Goal: Task Accomplishment & Management: Manage account settings

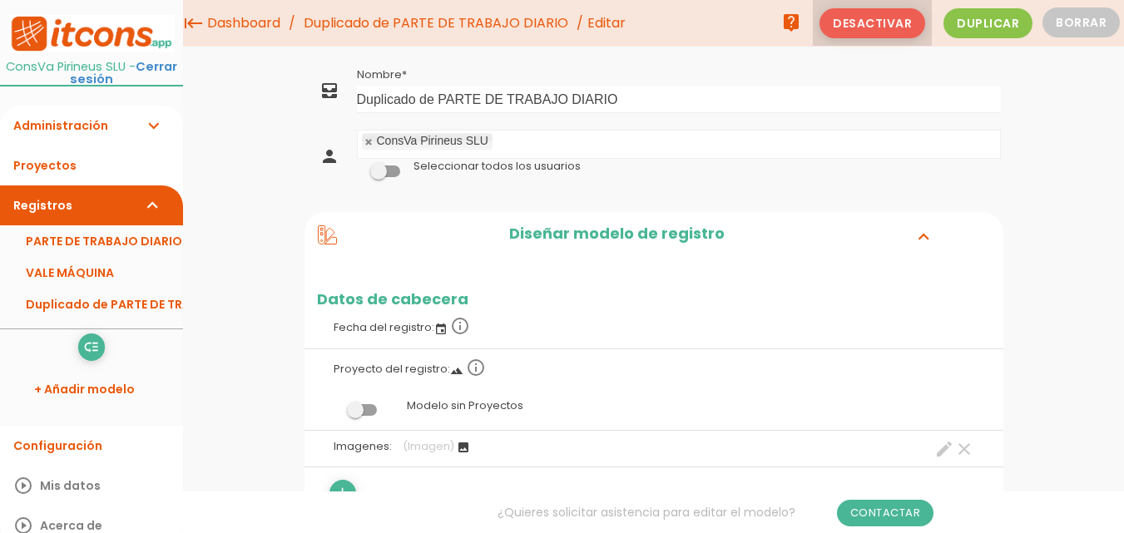
click at [897, 27] on span "Desactivar" at bounding box center [872, 23] width 106 height 30
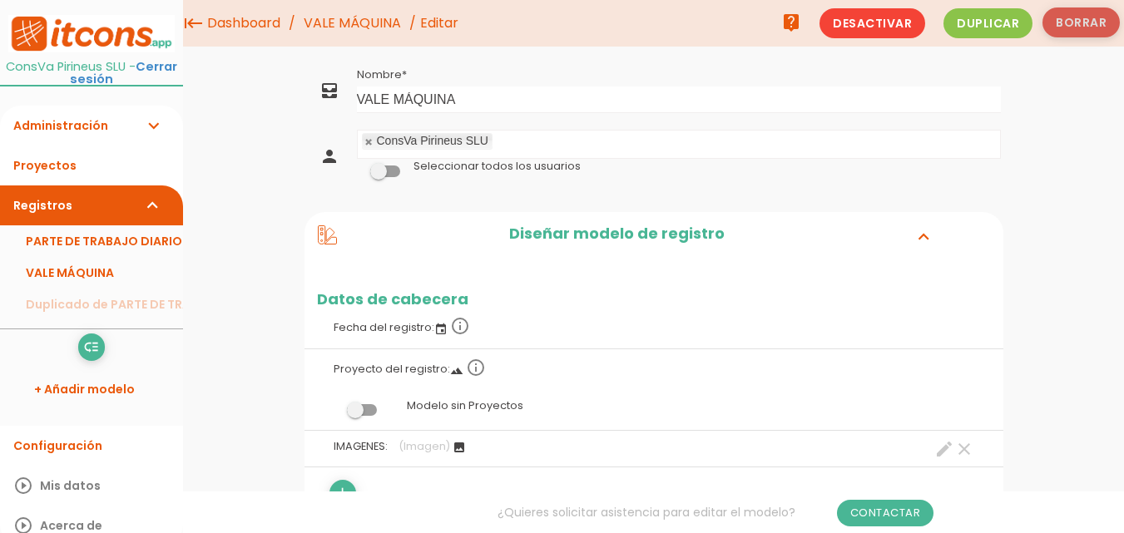
click at [1085, 22] on button "Borrar" at bounding box center [1080, 22] width 77 height 30
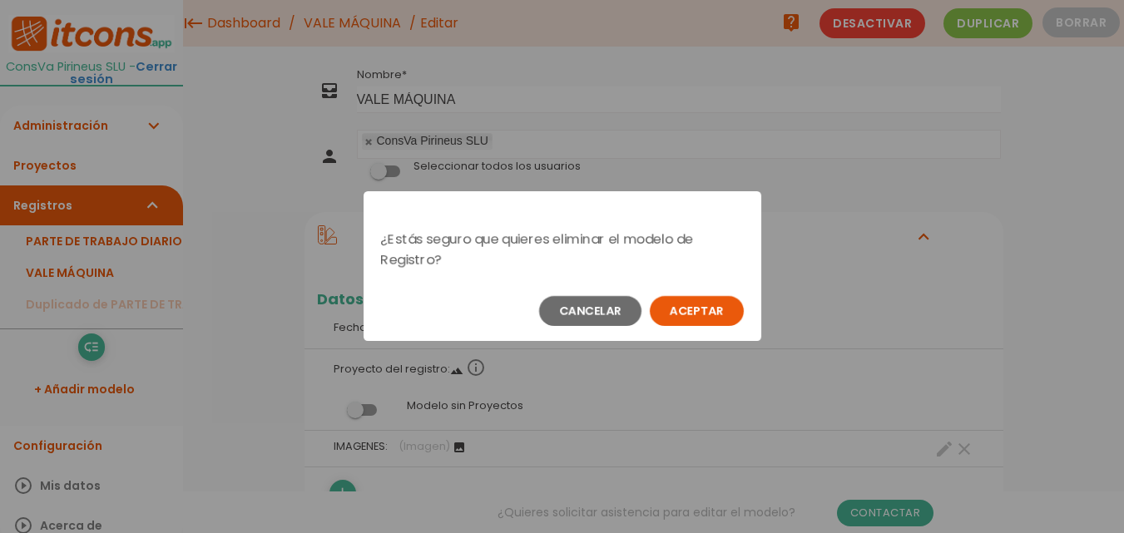
click at [702, 316] on button "Aceptar" at bounding box center [697, 311] width 94 height 30
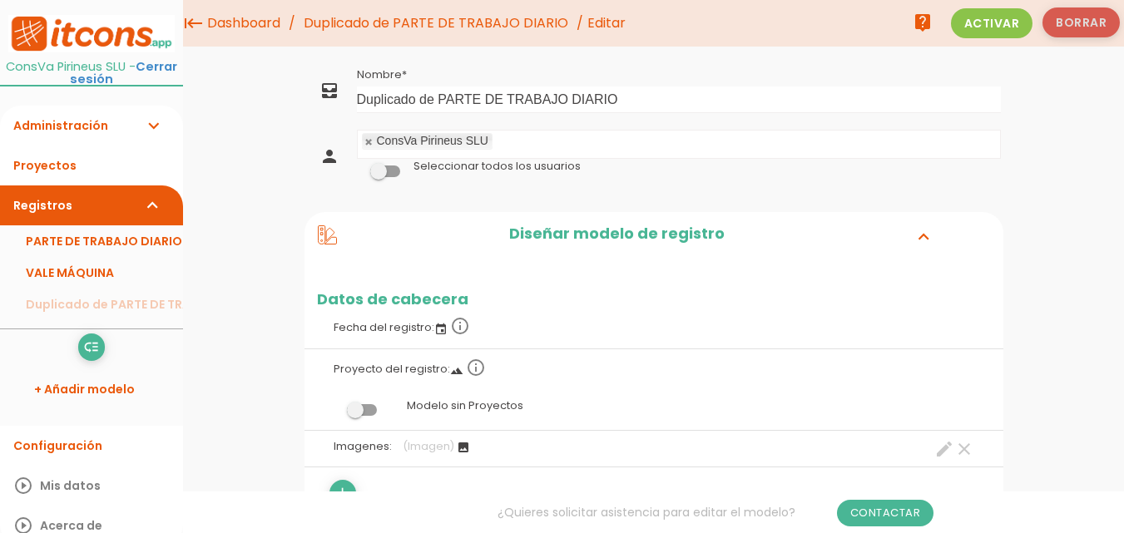
click at [1079, 13] on button "Borrar" at bounding box center [1080, 22] width 77 height 30
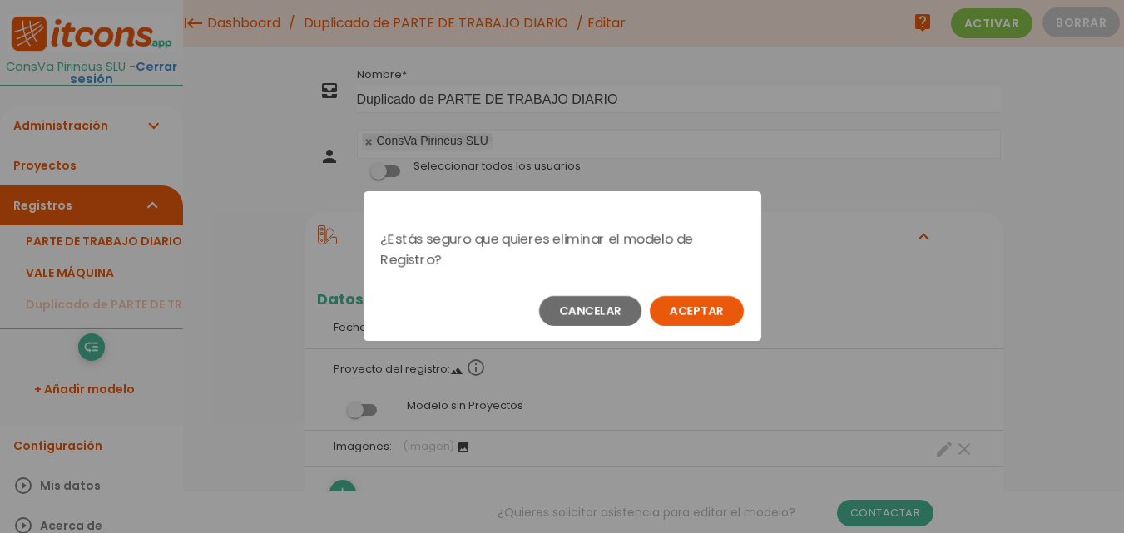
click at [690, 312] on button "Aceptar" at bounding box center [697, 311] width 94 height 30
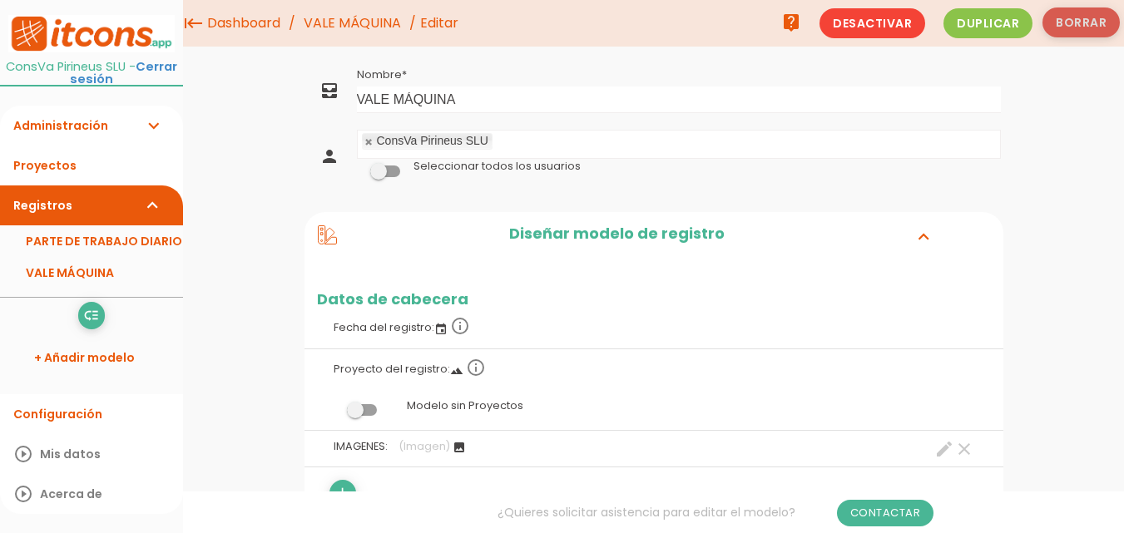
click at [1101, 25] on button "Borrar" at bounding box center [1080, 22] width 77 height 30
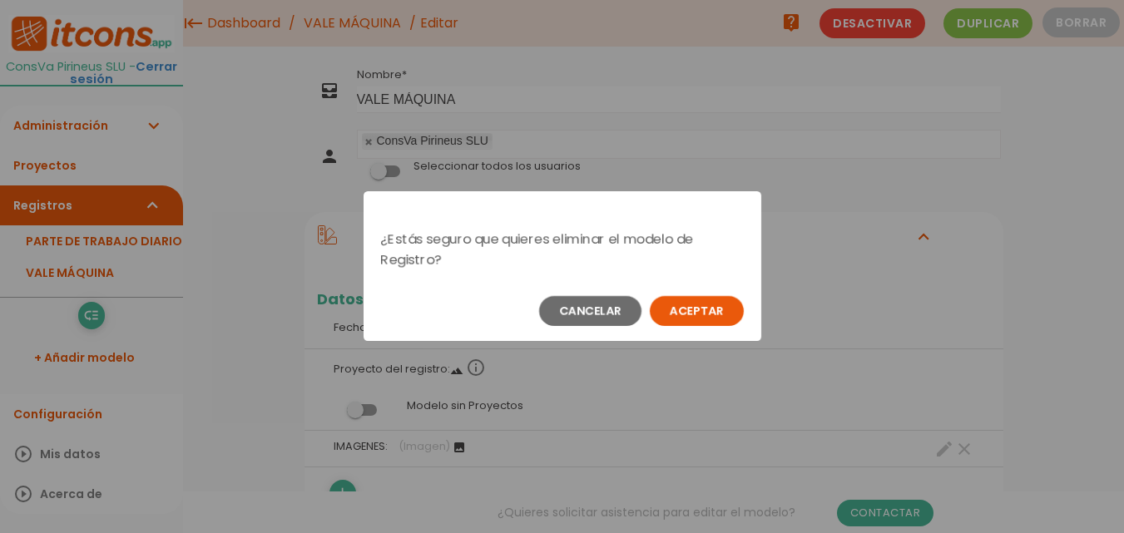
click at [704, 301] on button "Aceptar" at bounding box center [697, 311] width 94 height 30
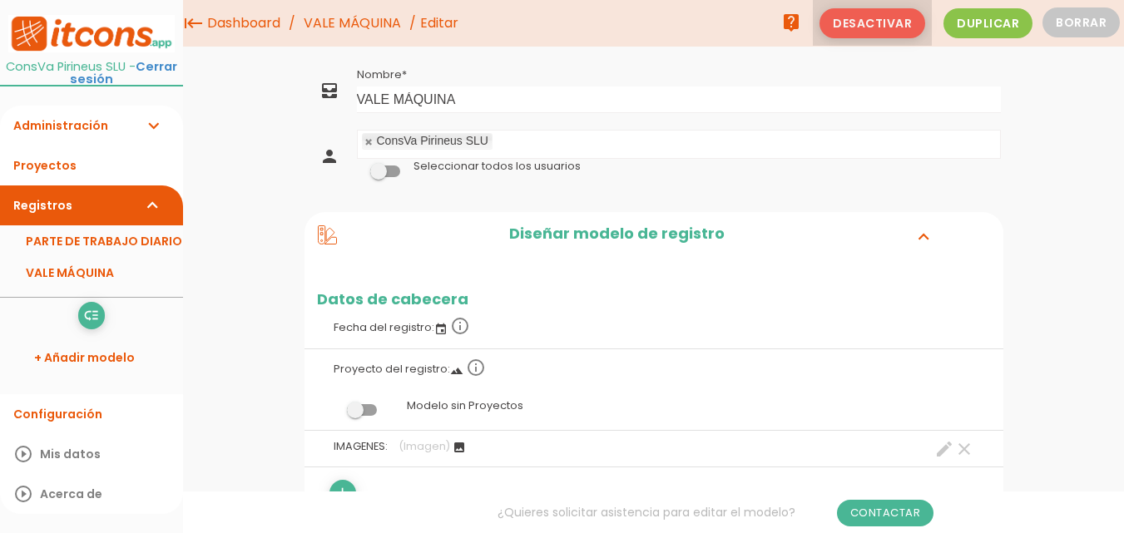
click at [867, 31] on span "Desactivar" at bounding box center [872, 23] width 106 height 30
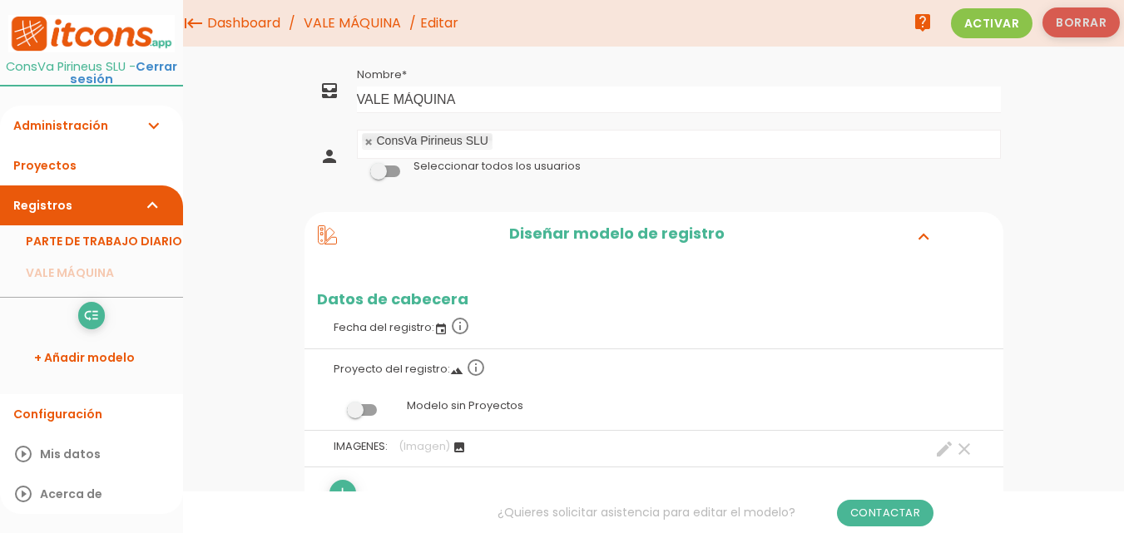
click at [1083, 20] on button "Borrar" at bounding box center [1080, 22] width 77 height 30
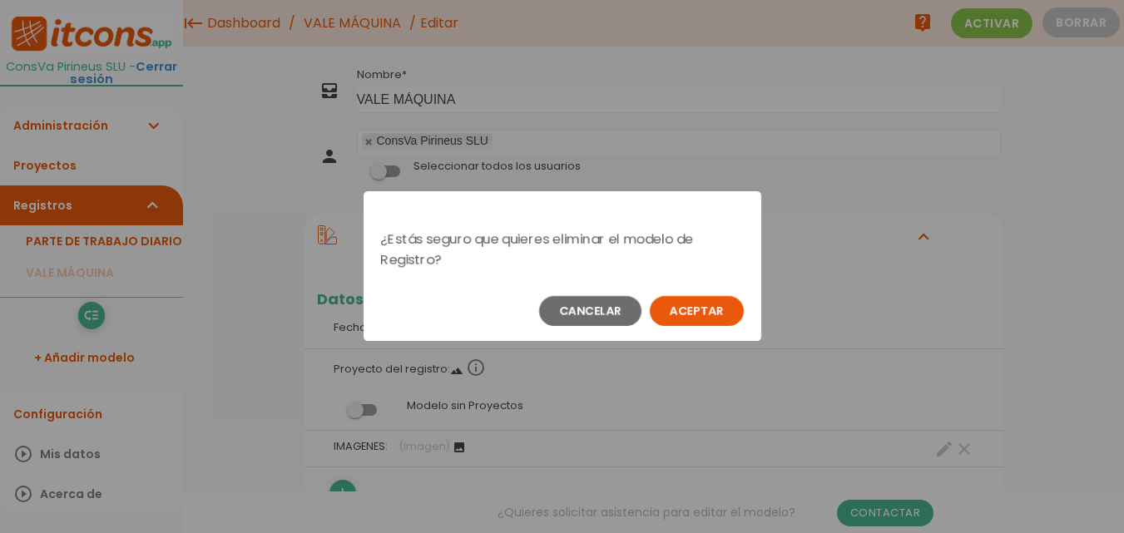
click at [703, 304] on button "Aceptar" at bounding box center [697, 311] width 94 height 30
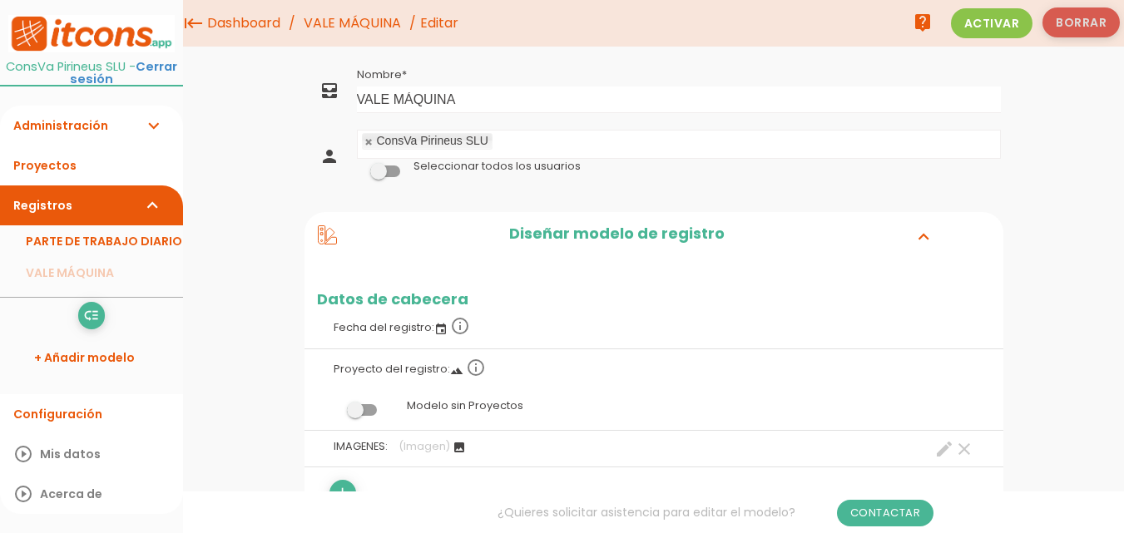
click at [1079, 18] on button "Borrar" at bounding box center [1080, 22] width 77 height 30
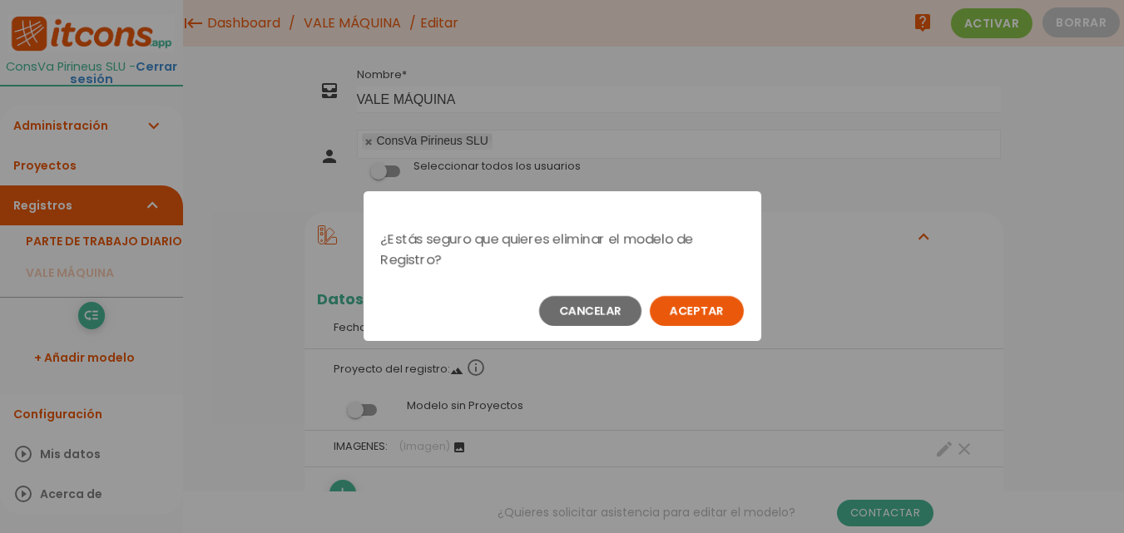
click at [697, 315] on button "Aceptar" at bounding box center [697, 311] width 94 height 30
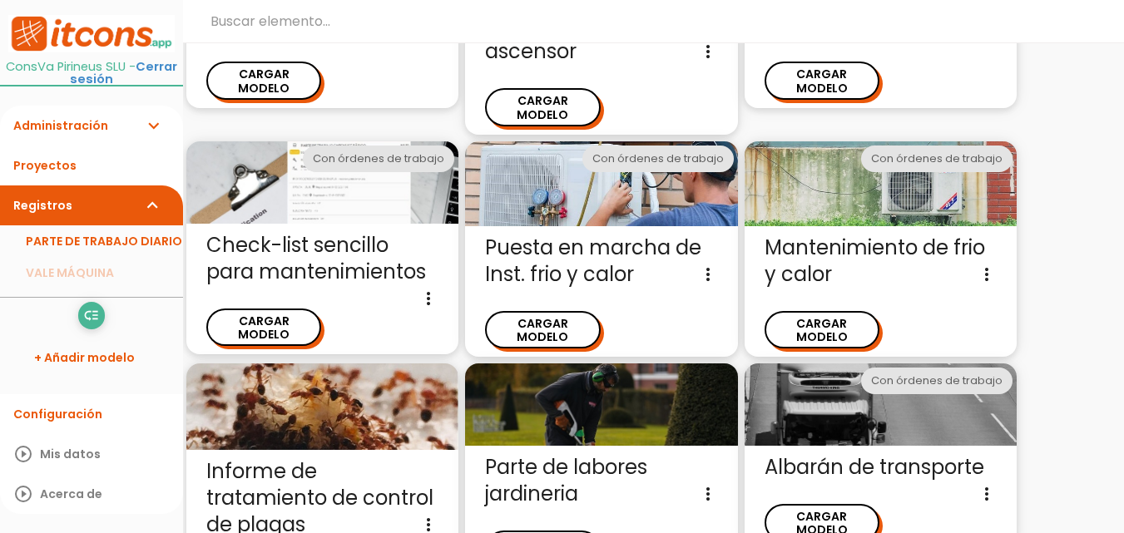
scroll to position [1113, 0]
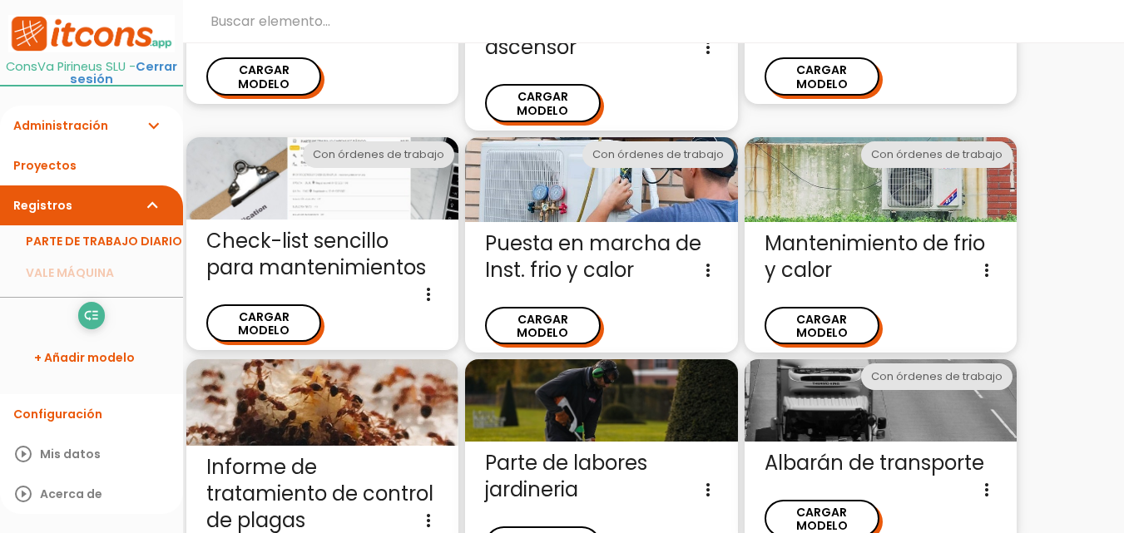
click at [851, 359] on img at bounding box center [880, 400] width 272 height 82
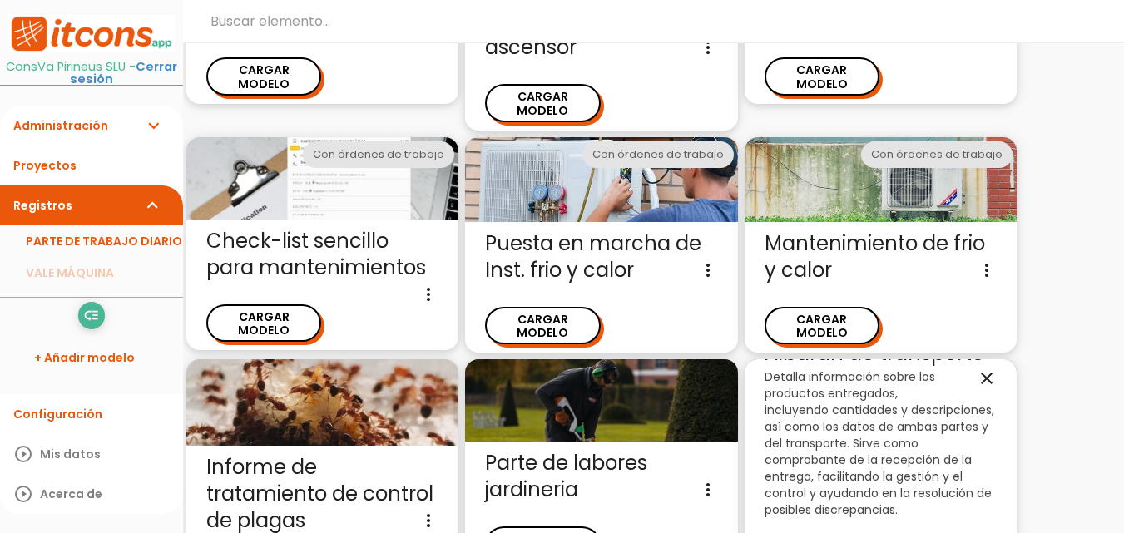
scroll to position [0, 0]
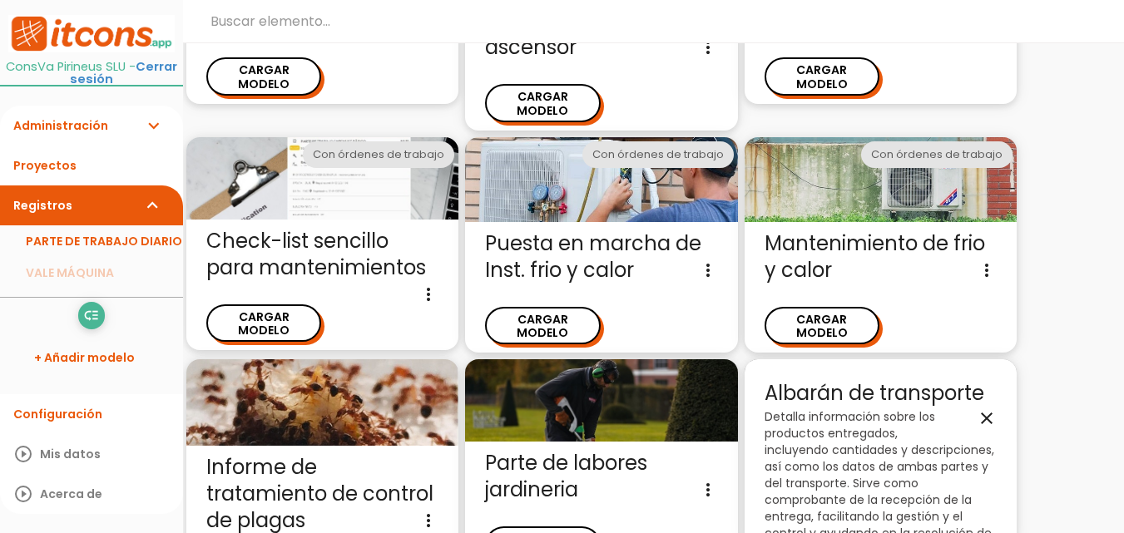
click at [58, 116] on link "Administración expand_more" at bounding box center [91, 126] width 183 height 40
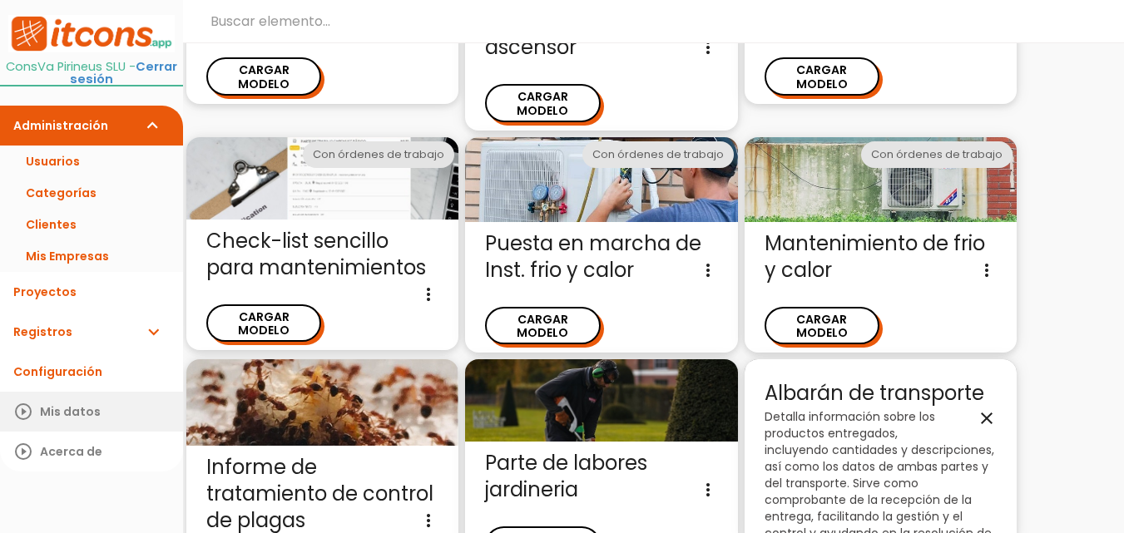
click at [49, 405] on link "play_circle_outline Mis datos" at bounding box center [91, 412] width 183 height 40
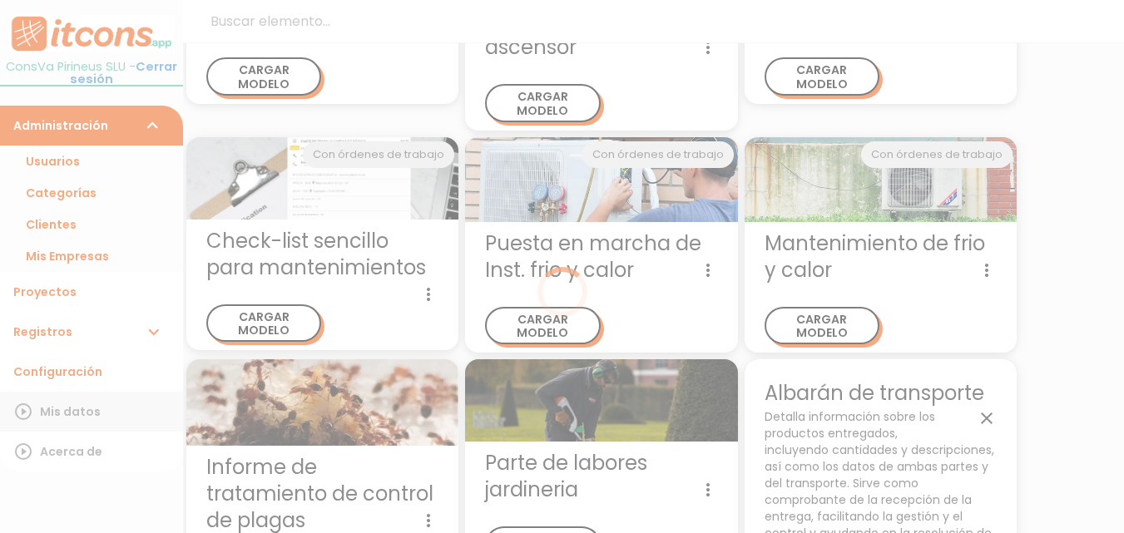
click at [49, 405] on div at bounding box center [562, 266] width 1124 height 533
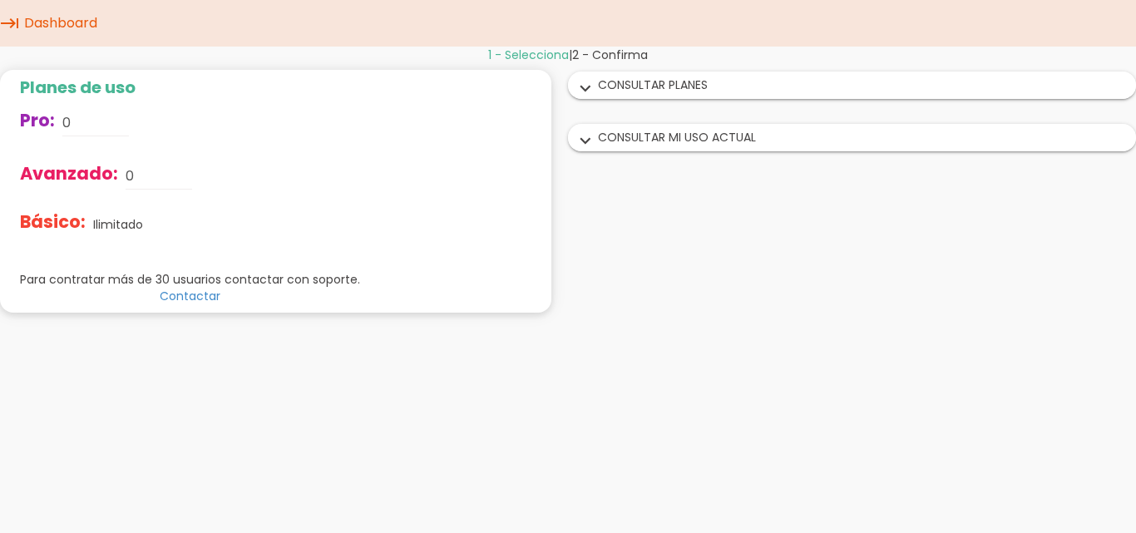
click at [695, 86] on div "expand_more CONSULTAR PLANES" at bounding box center [852, 85] width 566 height 26
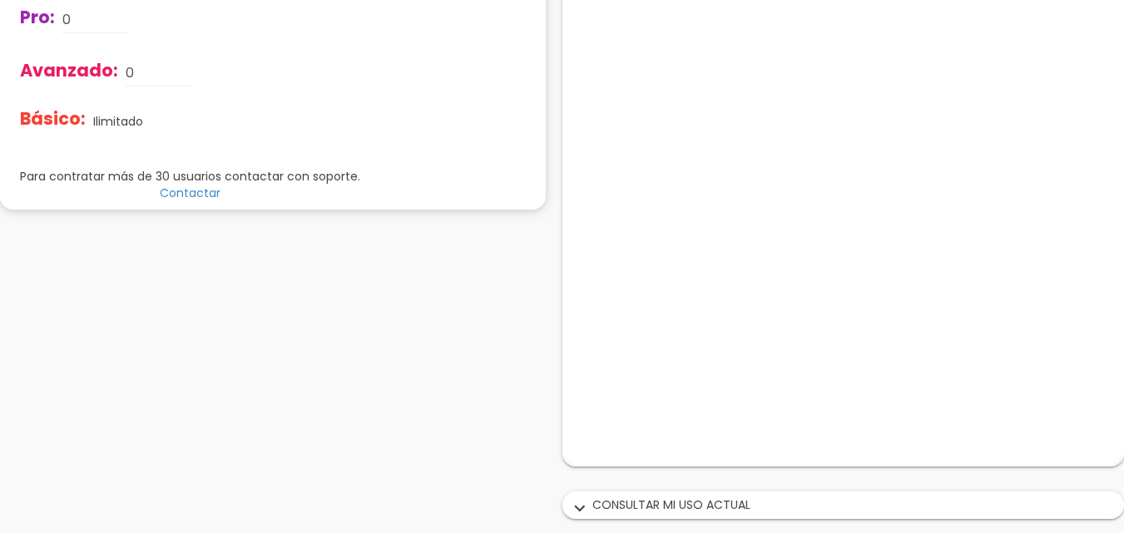
scroll to position [106, 0]
click at [737, 494] on div "expand_more CONSULTAR MI USO ACTUAL" at bounding box center [843, 503] width 561 height 26
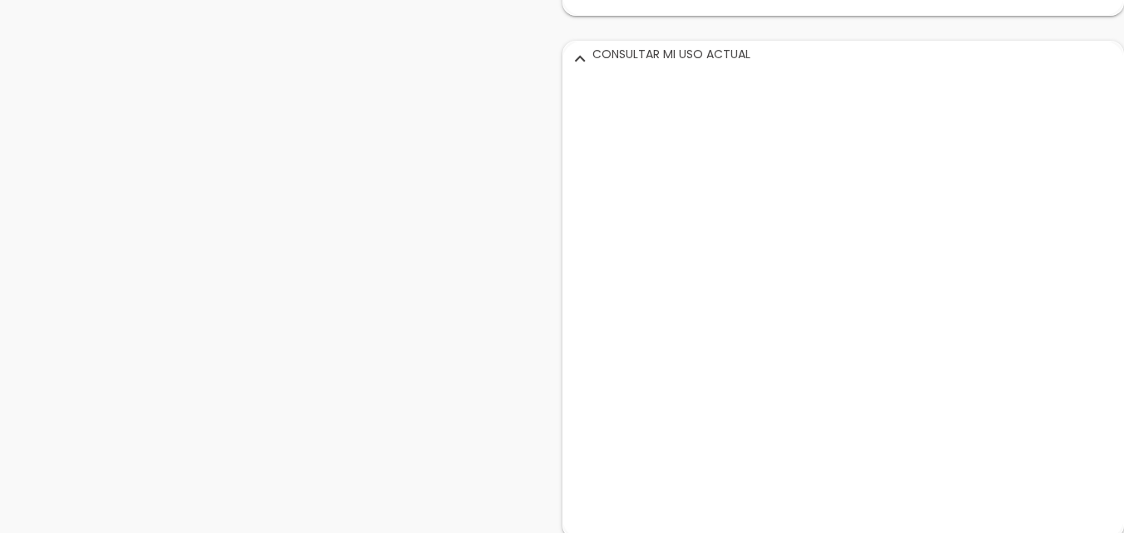
scroll to position [576, 0]
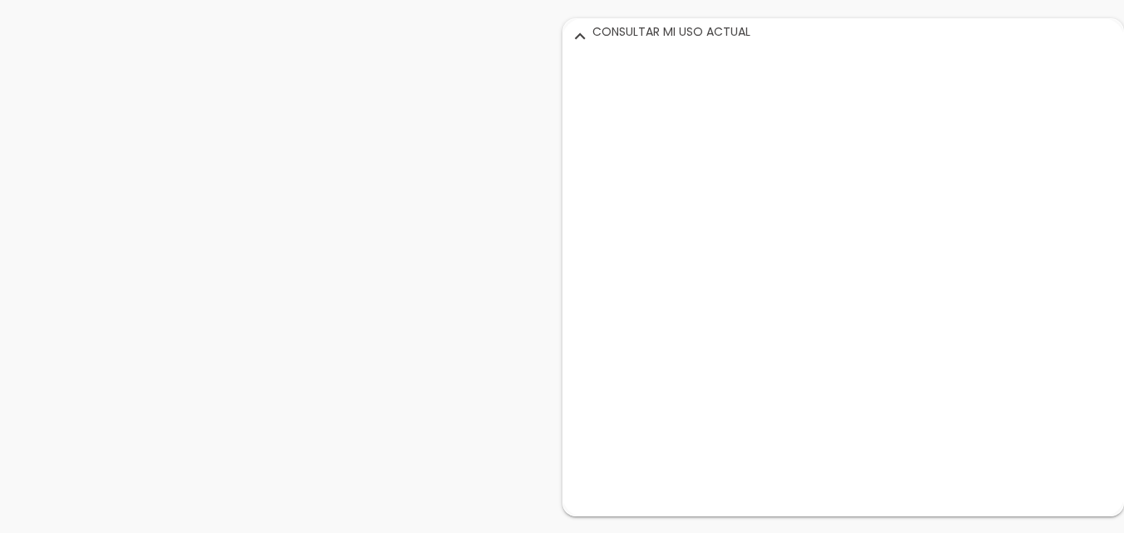
click at [658, 35] on div "expand_more CONSULTAR MI USO ACTUAL" at bounding box center [843, 32] width 561 height 26
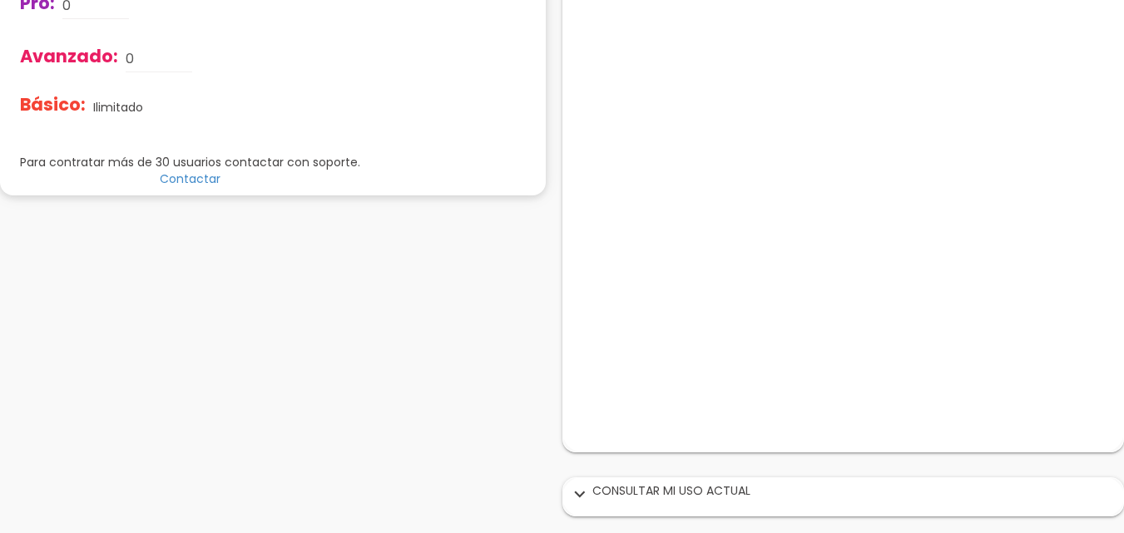
scroll to position [106, 0]
